Goal: Check status: Check status

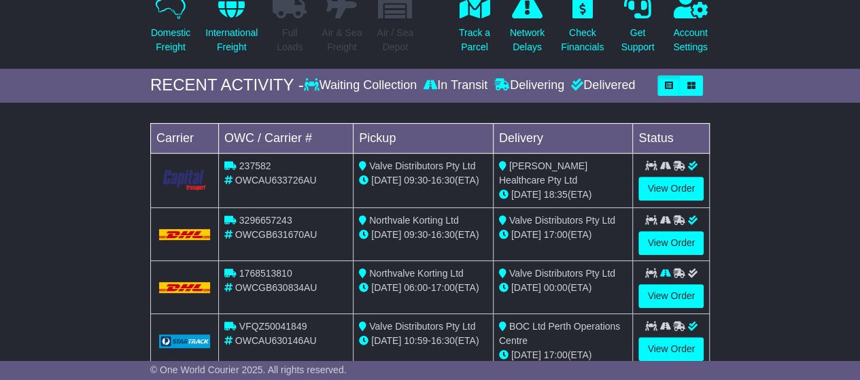
scroll to position [204, 0]
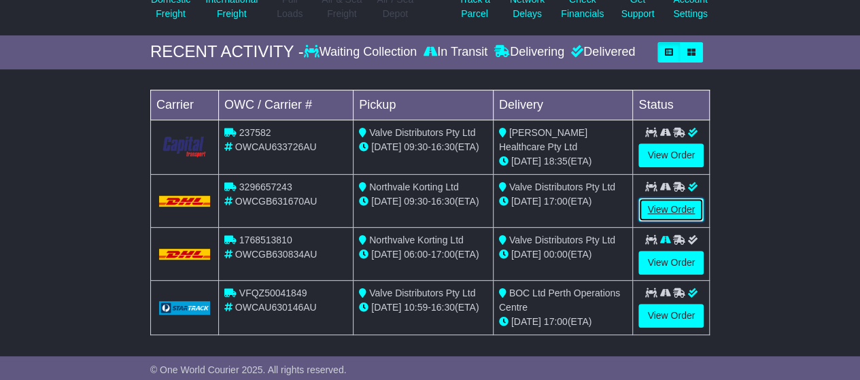
click at [662, 201] on link "View Order" at bounding box center [670, 210] width 65 height 24
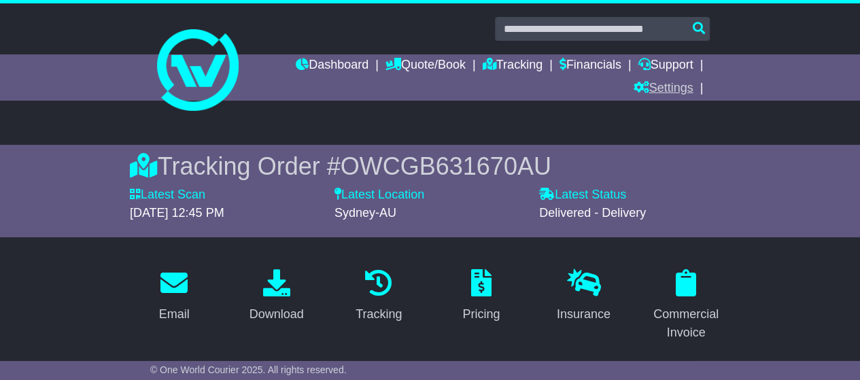
click at [672, 86] on link "Settings" at bounding box center [663, 88] width 60 height 23
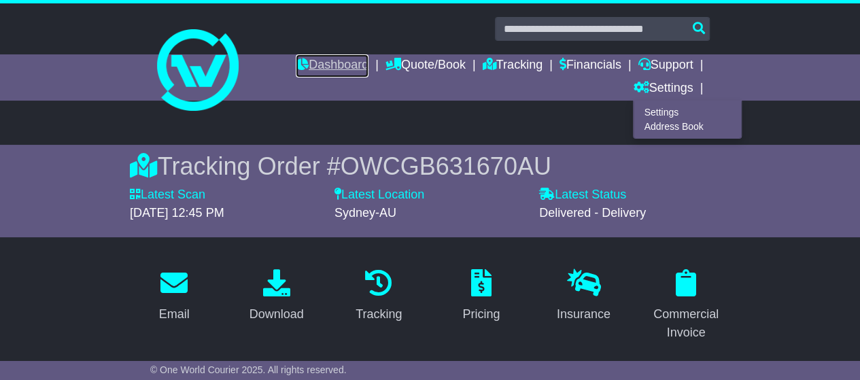
click at [339, 61] on link "Dashboard" at bounding box center [332, 65] width 73 height 23
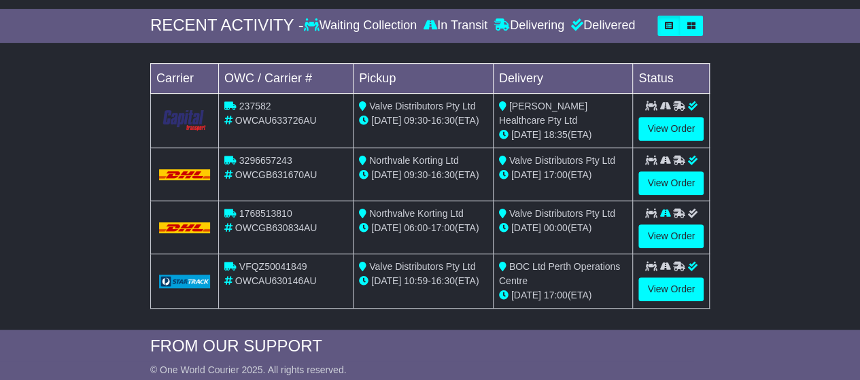
scroll to position [272, 0]
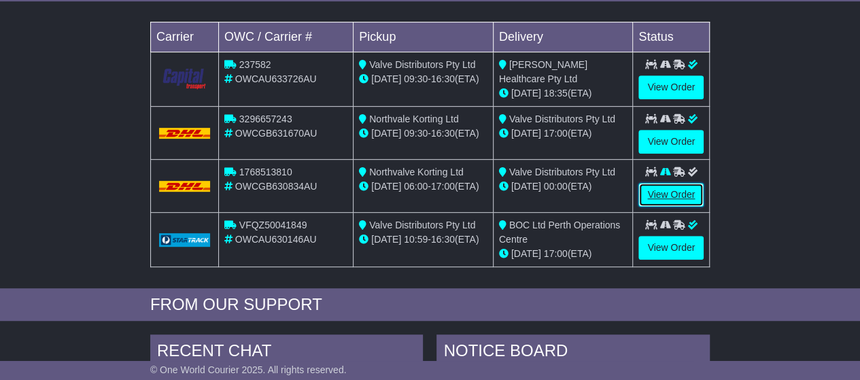
click at [661, 193] on link "View Order" at bounding box center [670, 195] width 65 height 24
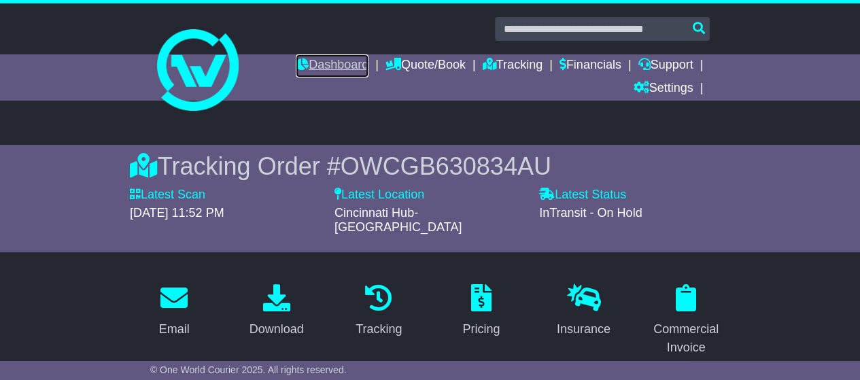
click at [341, 64] on link "Dashboard" at bounding box center [332, 65] width 73 height 23
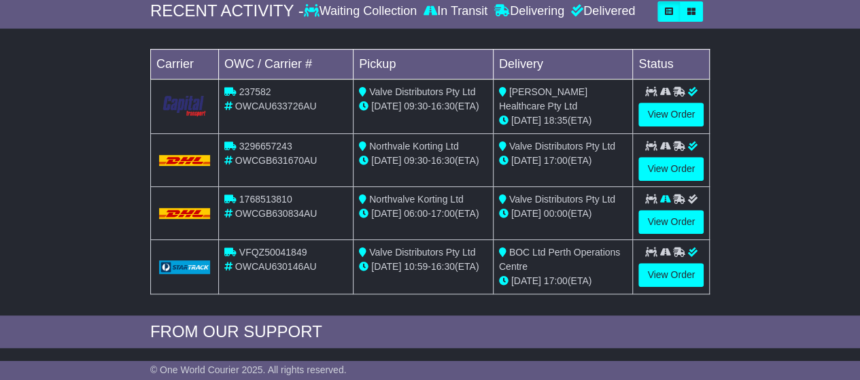
scroll to position [216, 0]
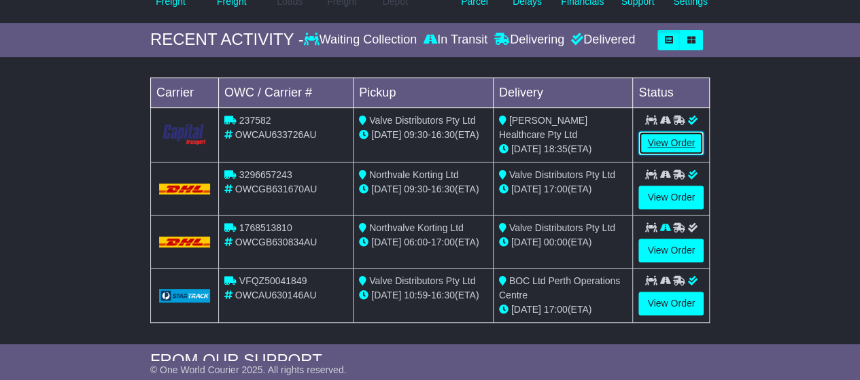
click at [650, 139] on link "View Order" at bounding box center [670, 143] width 65 height 24
